Goal: Task Accomplishment & Management: Complete application form

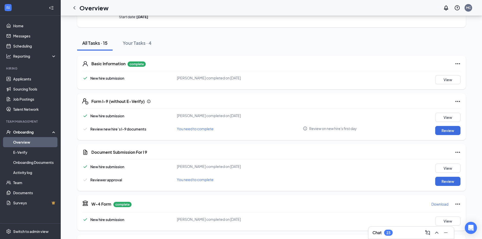
scroll to position [51, 0]
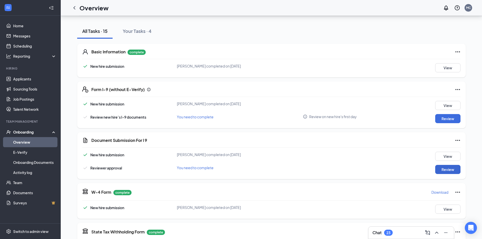
click at [443, 167] on button "Review" at bounding box center [447, 169] width 25 height 9
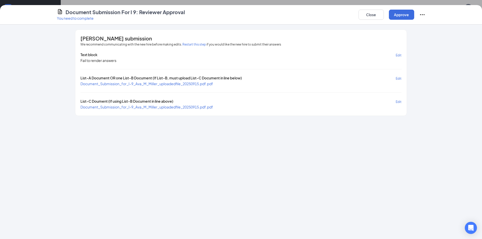
click at [124, 83] on span "Document_Submission_for_I-9_Ava_M_Miller_uploadedfile_20250915.pdf.pdf" at bounding box center [146, 83] width 133 height 5
click at [136, 108] on span "Document_Submission_for_I-9_Ava_M_Miller_uploadedfile_20250915.pdf.pdf" at bounding box center [146, 107] width 133 height 5
click at [368, 17] on button "Close" at bounding box center [371, 15] width 25 height 10
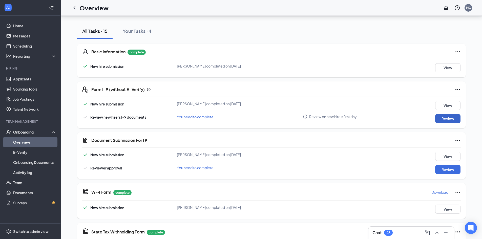
click at [439, 118] on button "Review" at bounding box center [447, 118] width 25 height 9
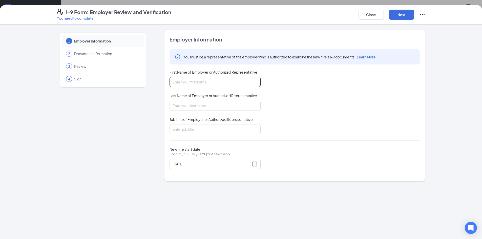
click at [234, 83] on input "First Name of Employer or Authorized Representative" at bounding box center [215, 82] width 91 height 10
type input "[GEOGRAPHIC_DATA]"
click at [237, 104] on input "Last Name of Employer or Authorized Representative" at bounding box center [215, 106] width 91 height 10
click at [174, 108] on input "[PERSON_NAME]" at bounding box center [215, 106] width 91 height 10
type input "[PERSON_NAME]"
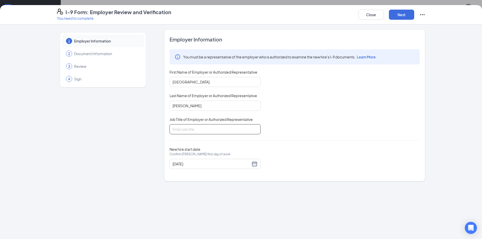
click at [196, 130] on input "Job Title of Employer or Authorized Representative" at bounding box center [215, 129] width 91 height 10
type input "Coordinatior"
click at [223, 116] on div "You must be a representative of the employer who is authorized to examine the n…" at bounding box center [295, 91] width 250 height 85
click at [404, 14] on button "Next" at bounding box center [401, 15] width 25 height 10
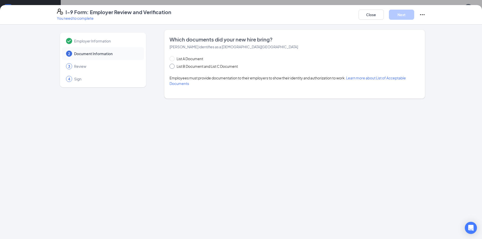
click at [170, 65] on input "List B Document and List C Document" at bounding box center [172, 66] width 4 height 4
radio input "true"
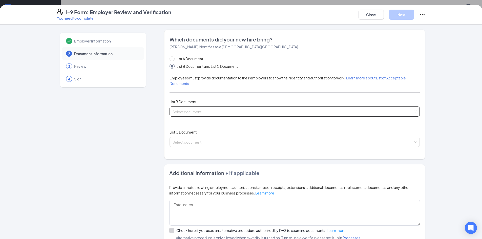
click at [205, 110] on input "search" at bounding box center [293, 111] width 241 height 8
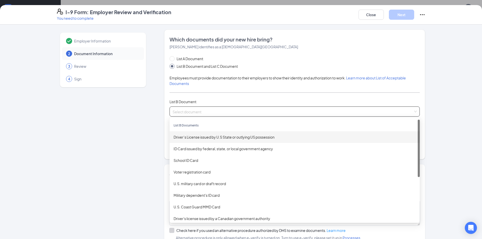
click at [211, 140] on div "Driver’s License issued by U.S State or outlying US possession" at bounding box center [295, 137] width 242 height 6
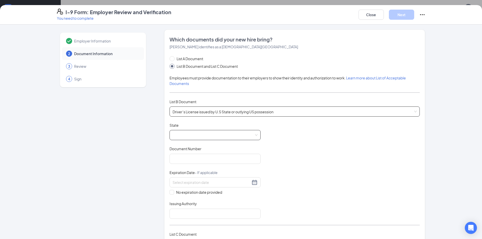
click at [205, 138] on span at bounding box center [215, 135] width 85 height 10
click at [167, 135] on div "Which documents did your new hire bring? [PERSON_NAME] identifies as a [DEMOGRA…" at bounding box center [294, 146] width 261 height 232
click at [170, 135] on div at bounding box center [215, 135] width 91 height 10
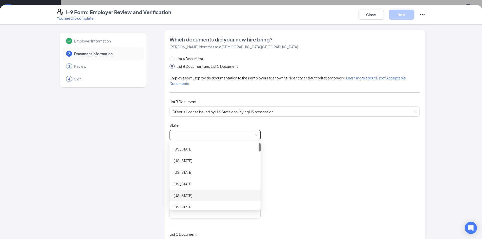
click at [191, 195] on div "[US_STATE]" at bounding box center [215, 196] width 83 height 6
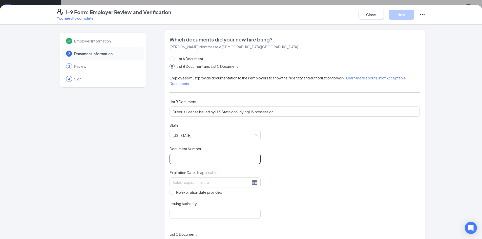
click at [183, 158] on input "Document Number" at bounding box center [215, 159] width 91 height 10
paste input "945297918"
type input "945297918"
click at [219, 186] on div at bounding box center [215, 182] width 91 height 10
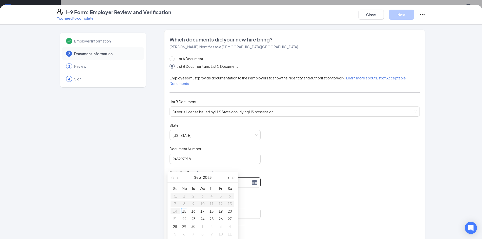
scroll to position [76, 0]
click at [228, 170] on button "button" at bounding box center [228, 168] width 6 height 10
click at [234, 168] on span "button" at bounding box center [233, 169] width 3 height 3
type input "[DATE]"
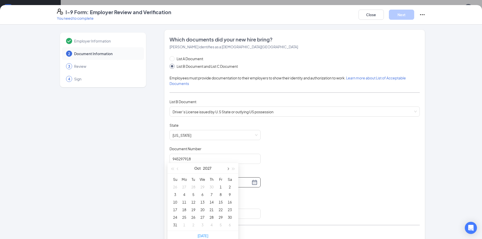
click at [230, 168] on button "button" at bounding box center [228, 168] width 6 height 10
type input "[DATE]"
click at [222, 219] on div "31" at bounding box center [221, 217] width 6 height 6
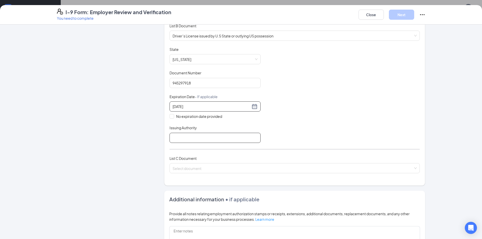
click at [185, 137] on input "Issuing Authority" at bounding box center [215, 138] width 91 height 10
type input "A"
type input "State of [US_STATE]"
click at [265, 131] on div "Document Title Driver’s License issued by U.S State or outlying US possession S…" at bounding box center [295, 95] width 250 height 96
click at [252, 166] on input "search" at bounding box center [293, 168] width 241 height 8
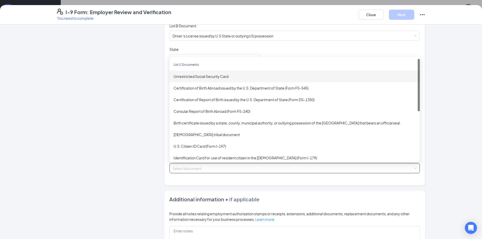
click at [211, 74] on div "Unrestricted Social Security Card" at bounding box center [295, 77] width 242 height 6
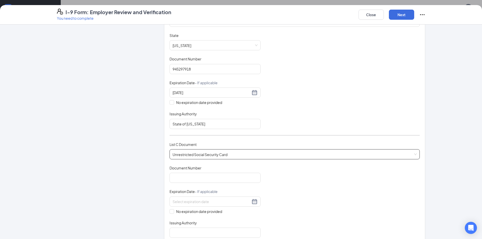
scroll to position [127, 0]
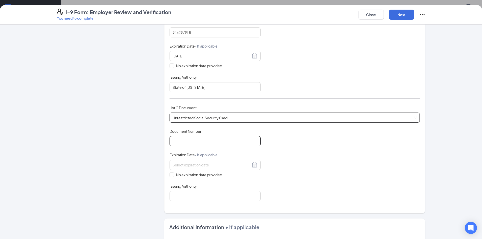
click at [200, 140] on input "Document Number" at bounding box center [215, 141] width 91 height 10
paste input "678-12-0643"
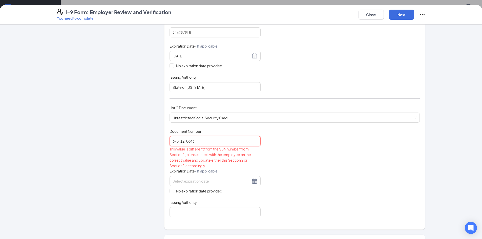
click at [180, 141] on input "678-12-0643" at bounding box center [215, 141] width 91 height 10
click at [183, 142] on input "67812-0643" at bounding box center [215, 141] width 91 height 10
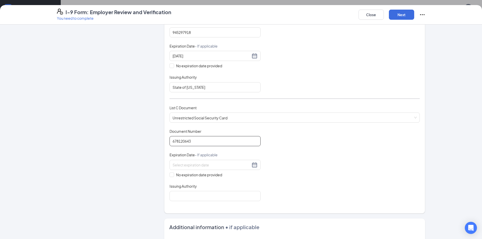
type input "678120643"
drag, startPoint x: 216, startPoint y: 167, endPoint x: 200, endPoint y: 131, distance: 39.3
click at [215, 167] on input at bounding box center [212, 165] width 78 height 6
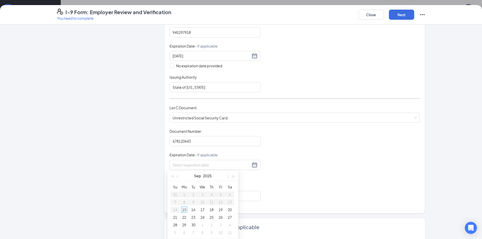
click at [289, 149] on div "Document Title Unrestricted Social Security Card Document Number 678120643 Expi…" at bounding box center [295, 165] width 250 height 72
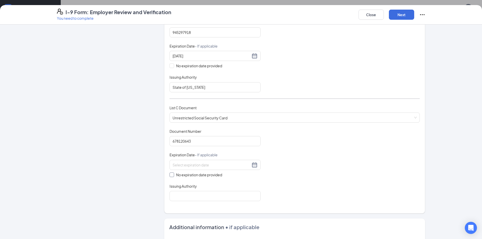
click at [170, 174] on input "No expiration date provided" at bounding box center [172, 175] width 4 height 4
checkbox input "true"
click at [182, 201] on input "Issuing Authority" at bounding box center [215, 197] width 91 height 10
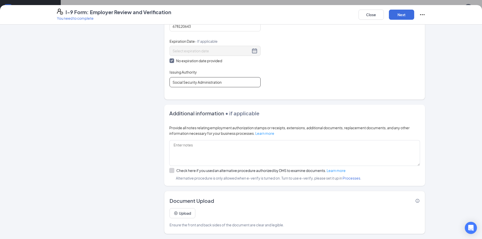
scroll to position [140, 0]
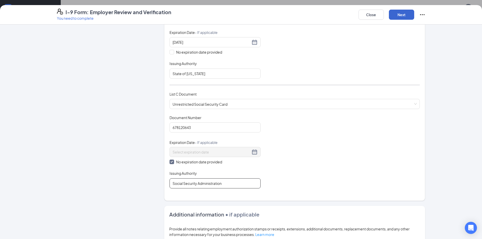
type input "Social Security Administration"
click at [400, 10] on button "Next" at bounding box center [401, 15] width 25 height 10
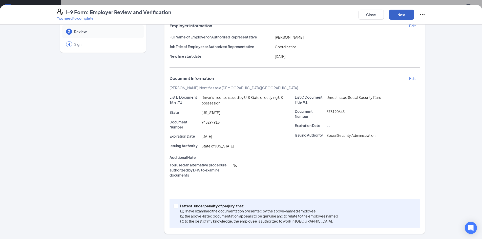
scroll to position [35, 0]
click at [174, 207] on input "I attest, under penalty of [PERSON_NAME], that: (1) I have examined the documen…" at bounding box center [176, 206] width 4 height 4
checkbox input "true"
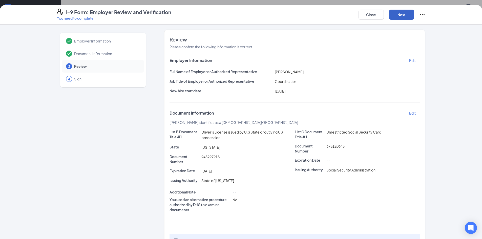
click at [407, 16] on button "Next" at bounding box center [401, 15] width 25 height 10
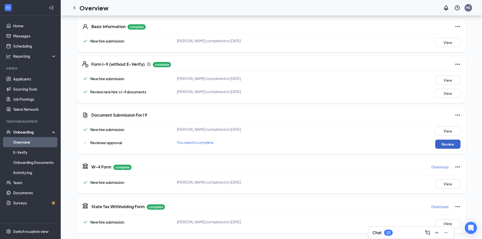
click at [450, 146] on button "Review" at bounding box center [447, 144] width 25 height 9
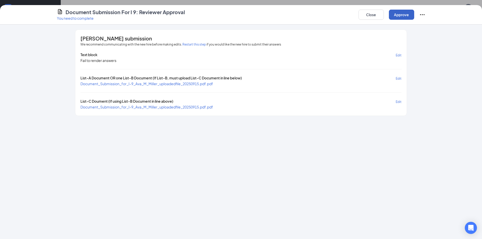
click at [406, 17] on button "Approve" at bounding box center [401, 15] width 25 height 10
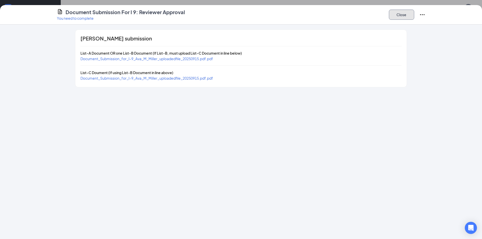
click at [399, 13] on button "Close" at bounding box center [401, 15] width 25 height 10
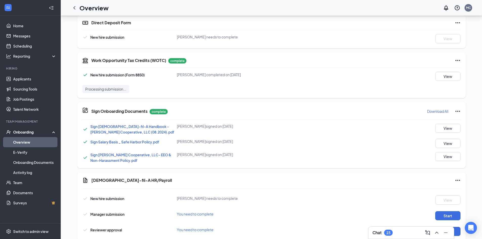
scroll to position [311, 0]
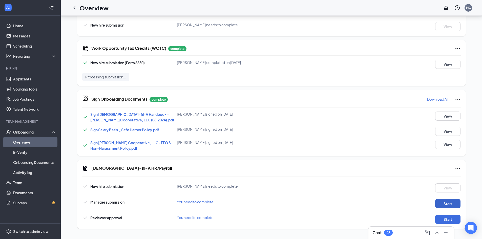
click at [446, 204] on button "Start" at bounding box center [447, 203] width 25 height 9
click at [450, 219] on button "Start" at bounding box center [447, 219] width 25 height 9
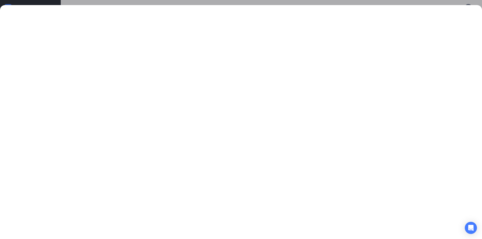
click at [336, 3] on div at bounding box center [241, 119] width 482 height 239
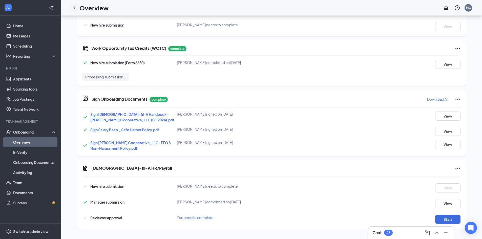
click at [74, 9] on icon "ChevronLeft" at bounding box center [74, 7] width 2 height 3
